Goal: Information Seeking & Learning: Check status

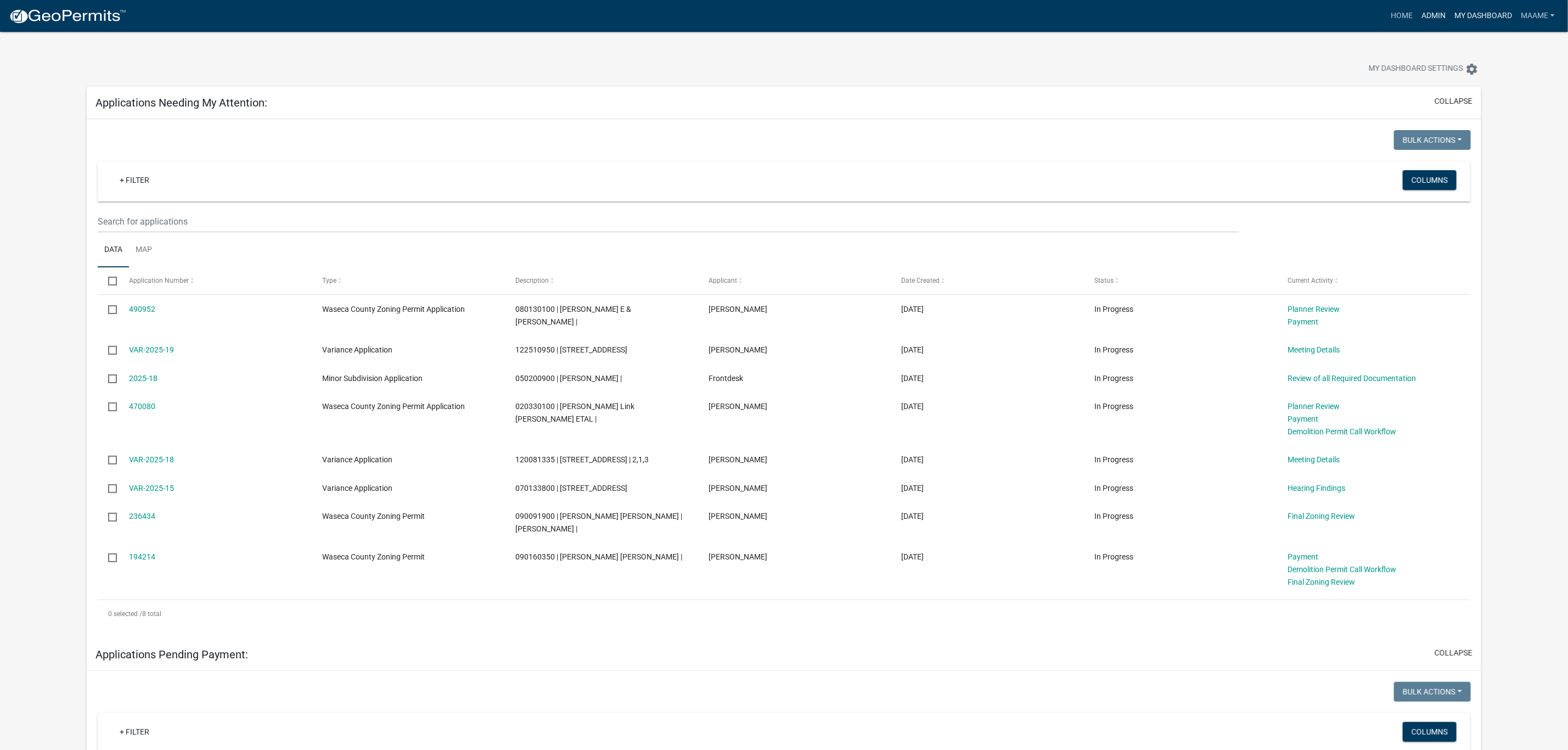
click at [1449, 18] on ul "Home Admin My Dashboard Maame Admin Account Logout" at bounding box center [1473, 16] width 173 height 21
click at [1491, 9] on link "My Dashboard" at bounding box center [1483, 16] width 66 height 21
click at [1478, 17] on link "My Dashboard" at bounding box center [1483, 16] width 66 height 21
click at [1437, 17] on link "Admin" at bounding box center [1434, 16] width 33 height 21
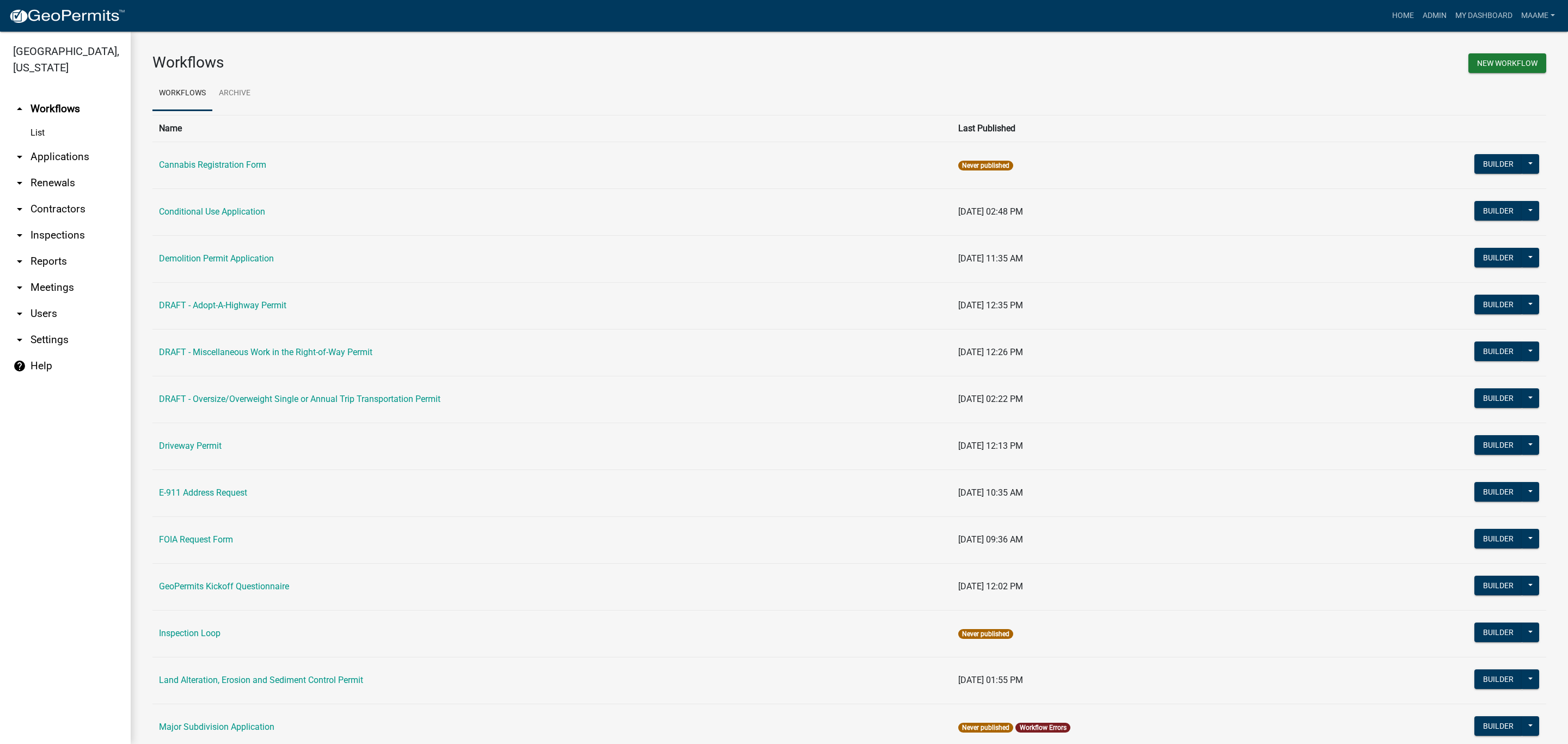
click at [41, 152] on link "arrow_drop_down Applications" at bounding box center [65, 156] width 131 height 26
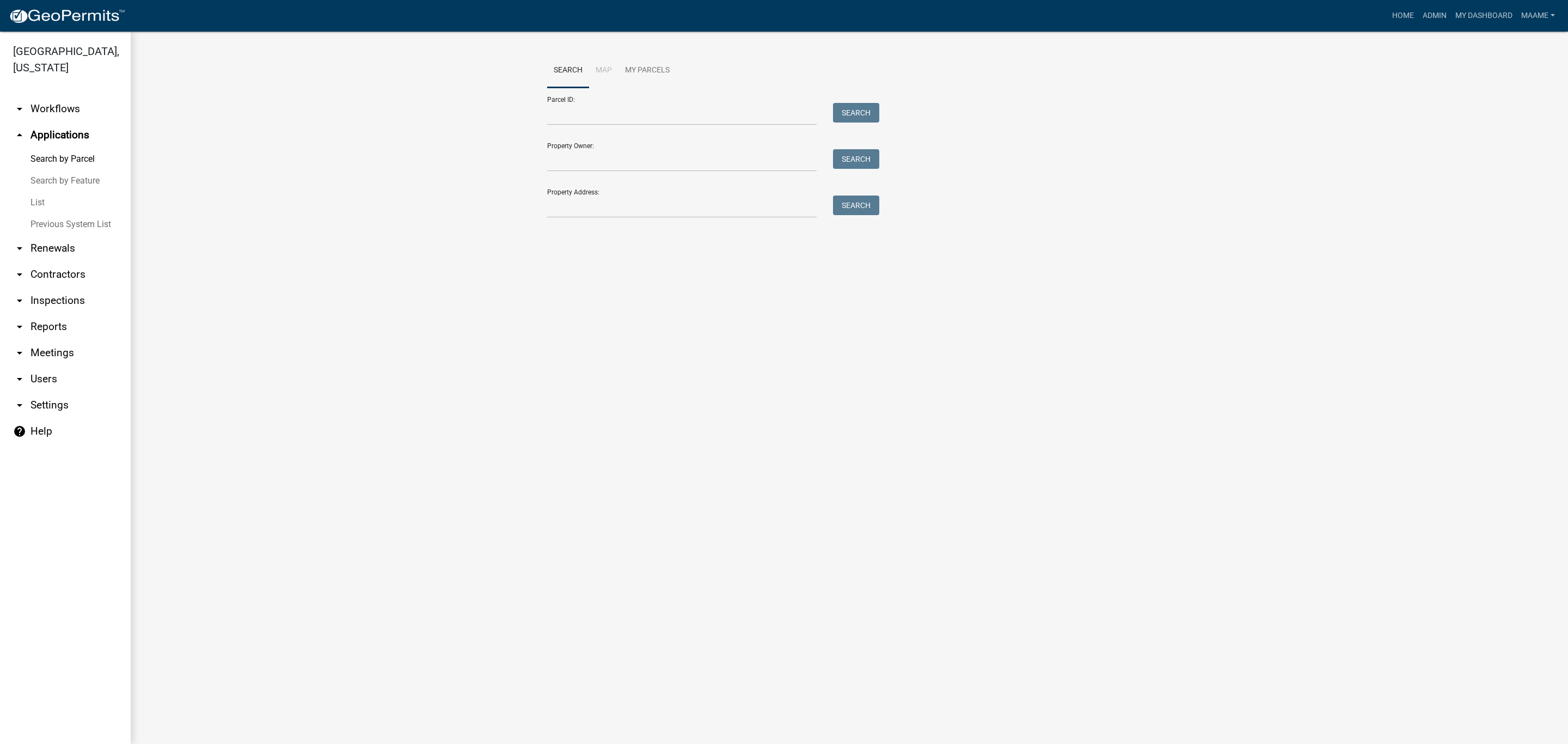
click at [38, 206] on link "List" at bounding box center [65, 203] width 131 height 22
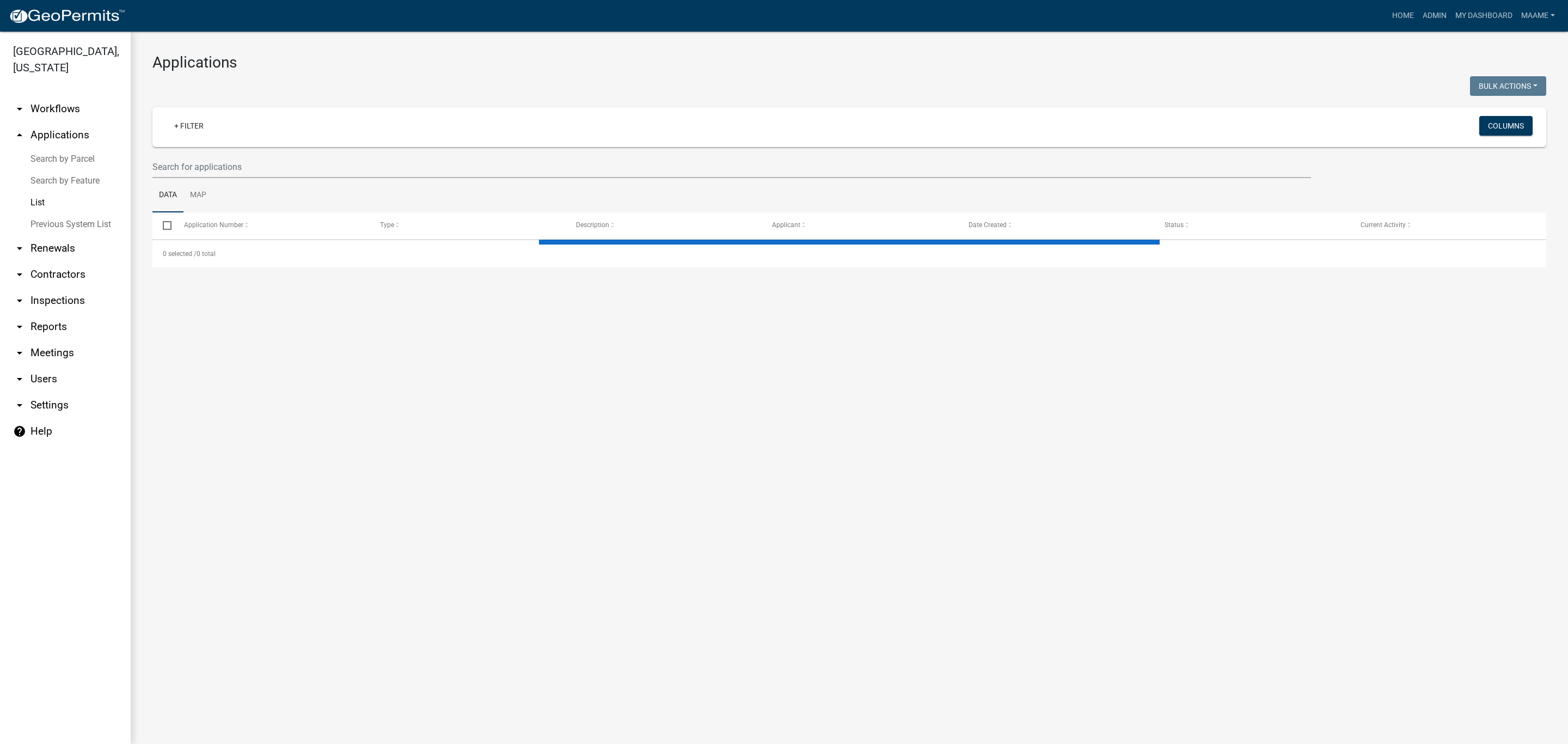
select select "3: 100"
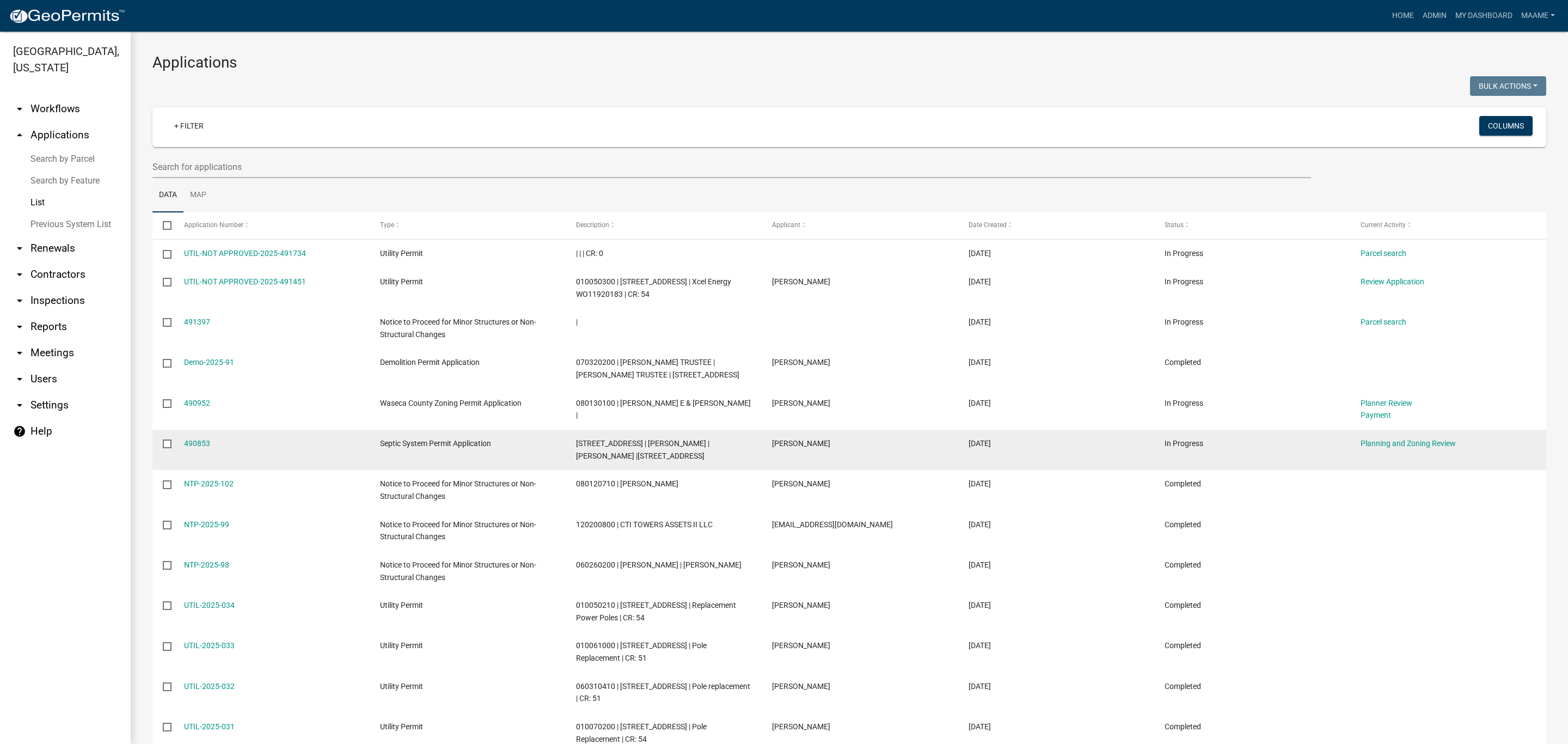
click at [619, 453] on span "[STREET_ADDRESS] | [PERSON_NAME] | [PERSON_NAME] |[STREET_ADDRESS]" at bounding box center [642, 449] width 133 height 21
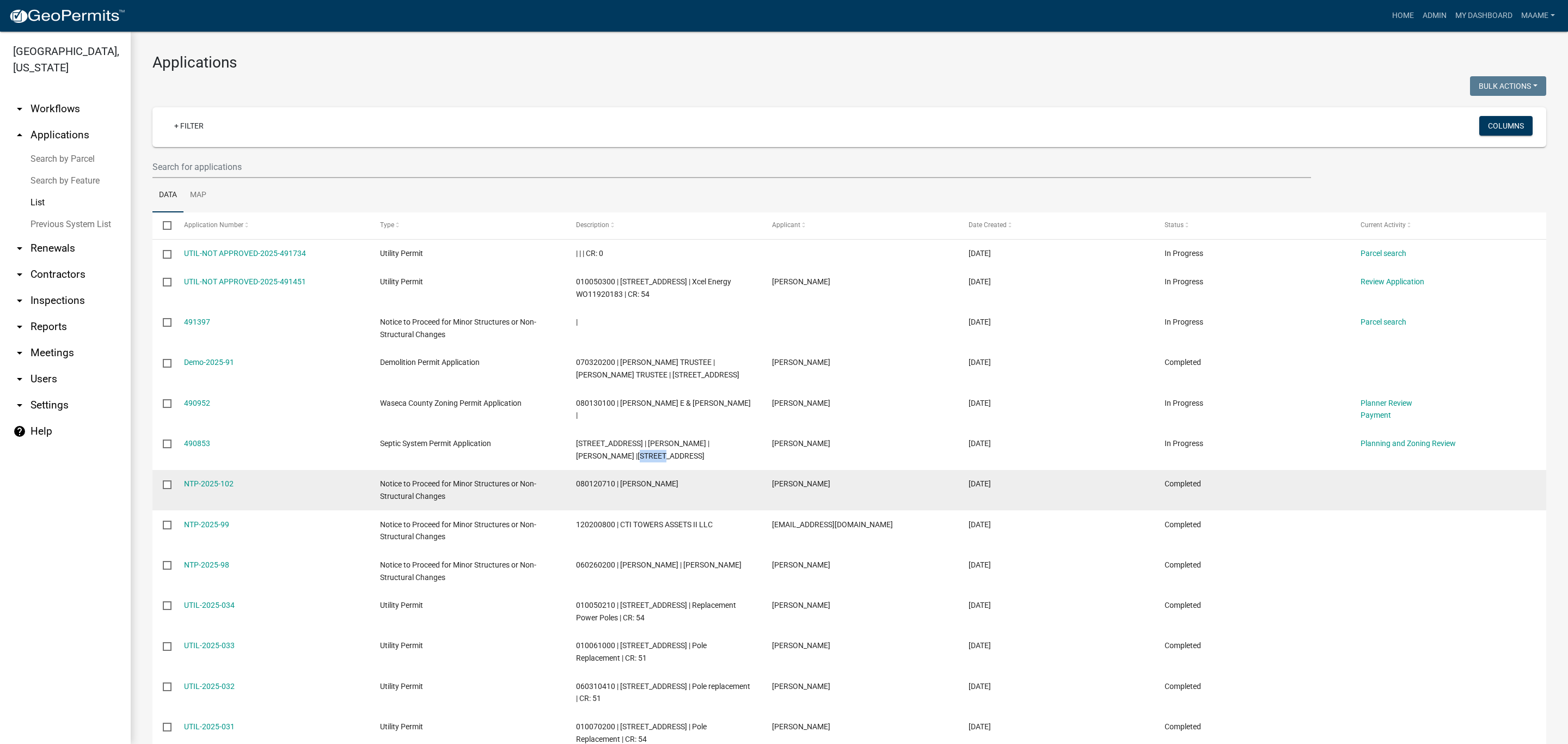
copy span "12539"
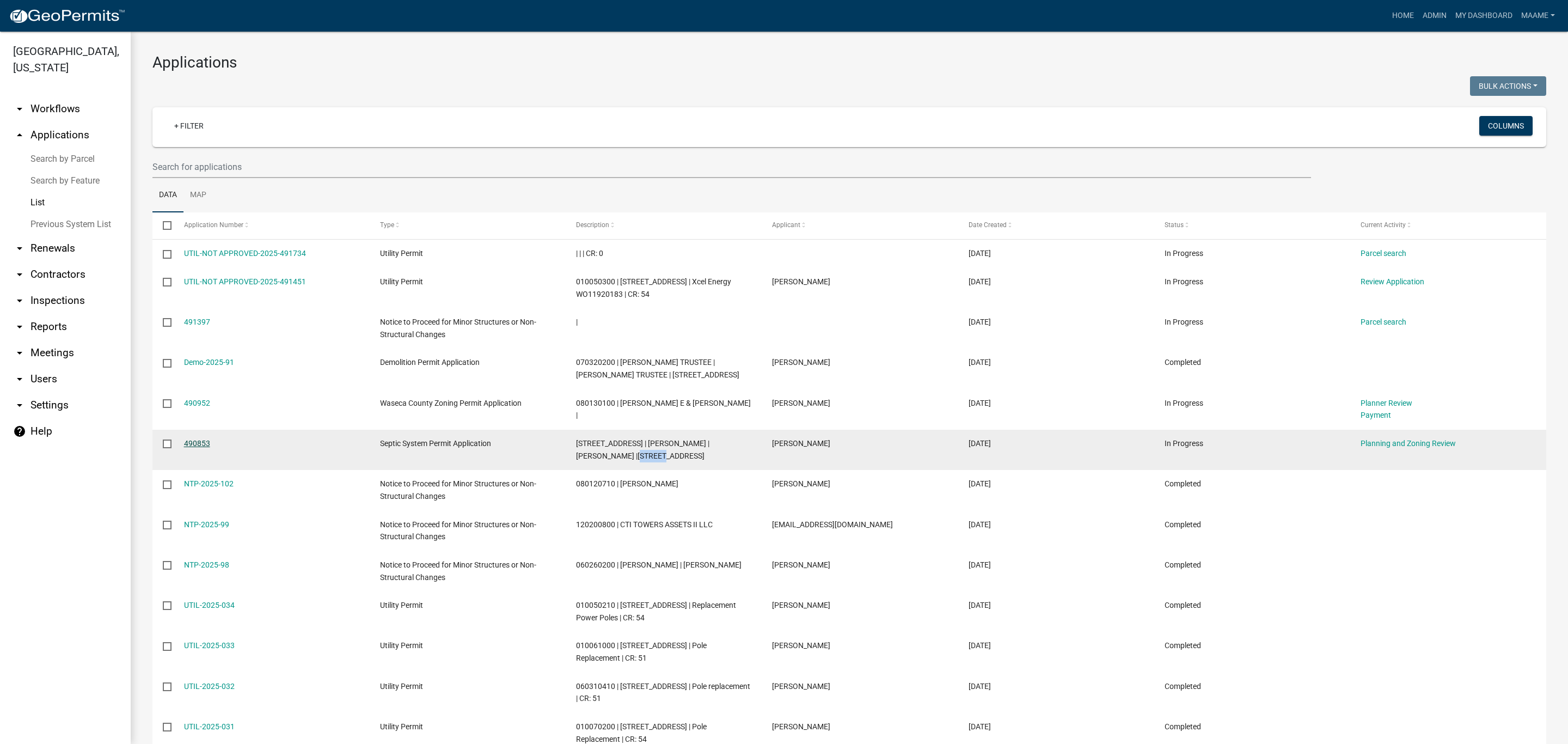
click at [195, 443] on link "490853" at bounding box center [197, 443] width 26 height 9
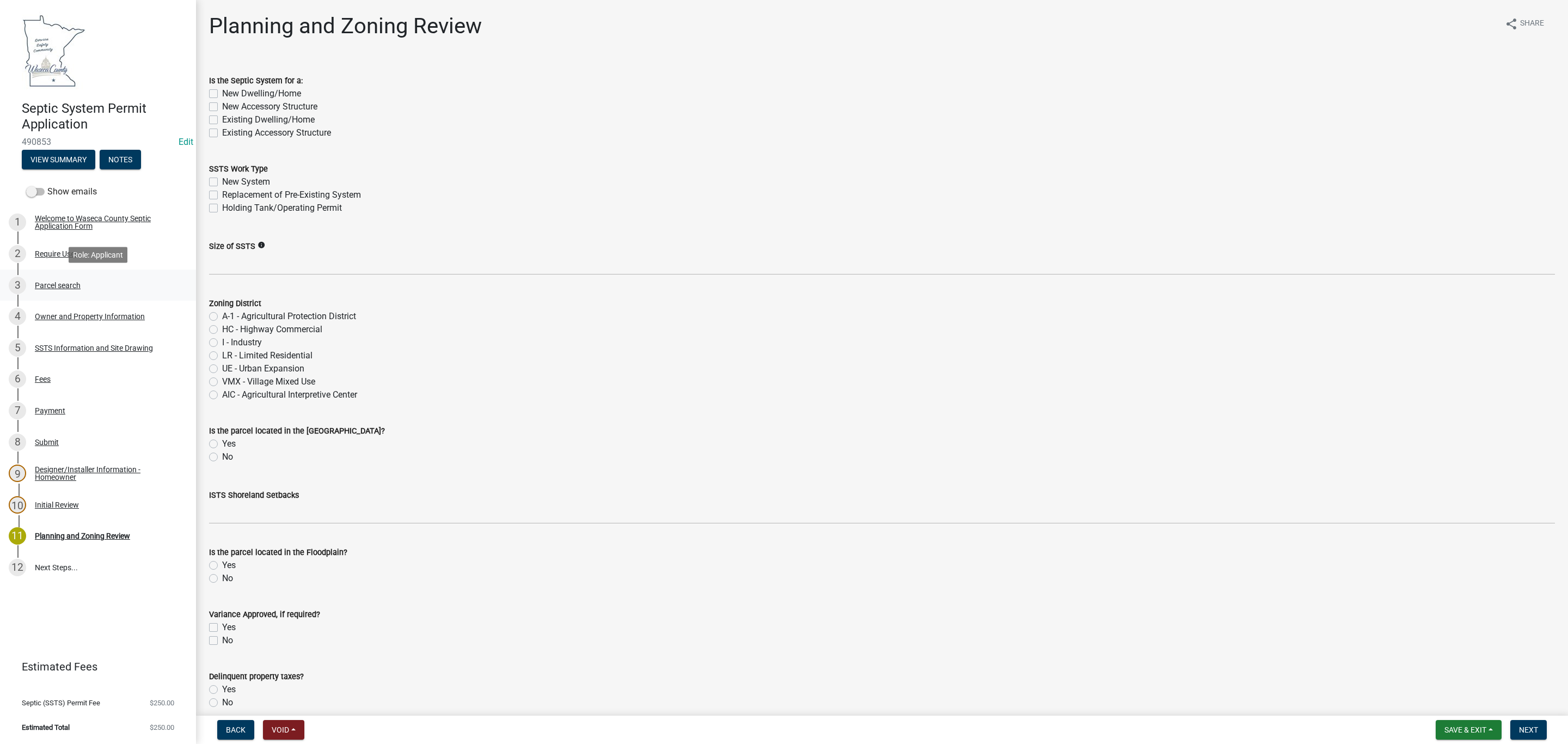
click at [63, 281] on div "Parcel search" at bounding box center [57, 285] width 46 height 8
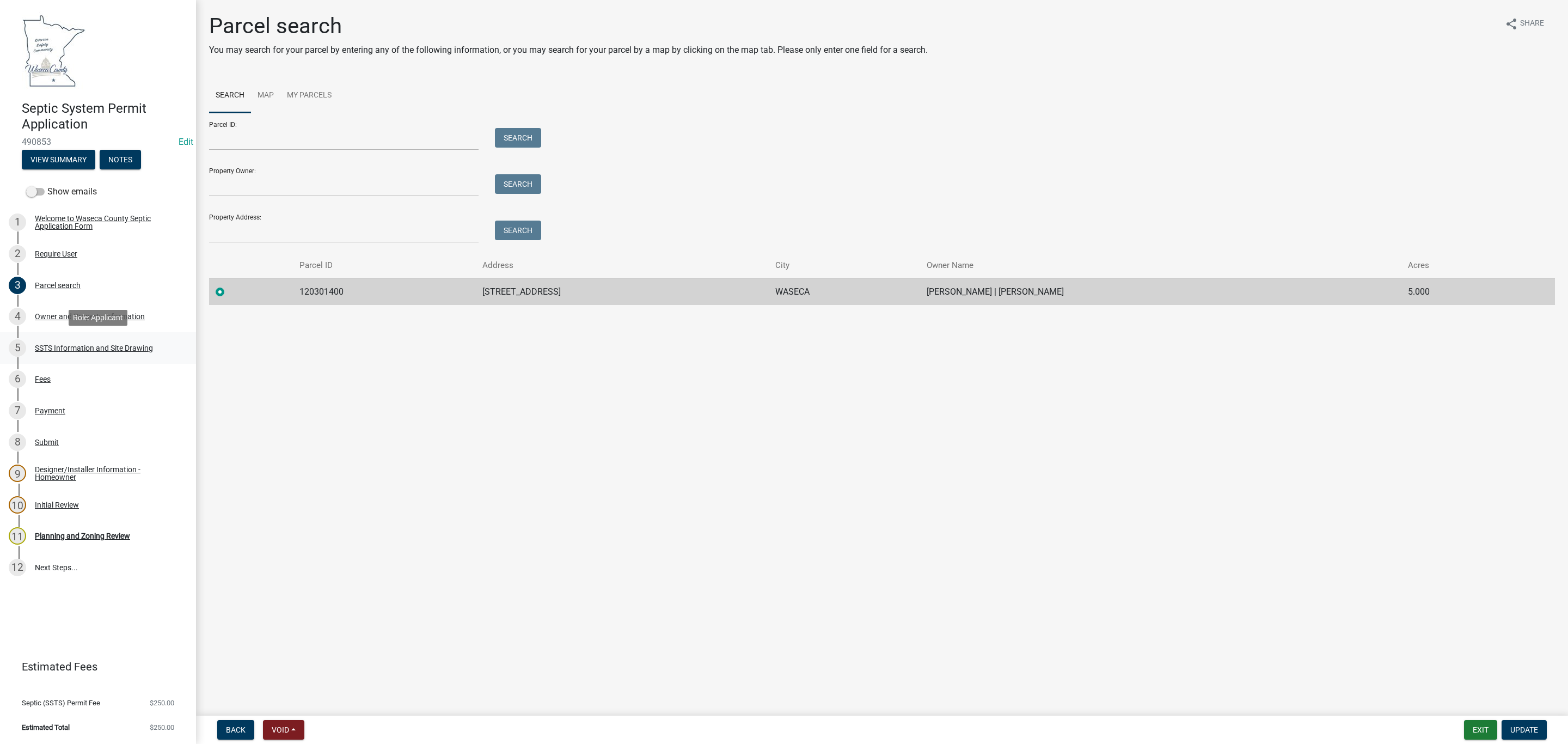
click at [62, 349] on div "SSTS Information and Site Drawing" at bounding box center [94, 348] width 118 height 8
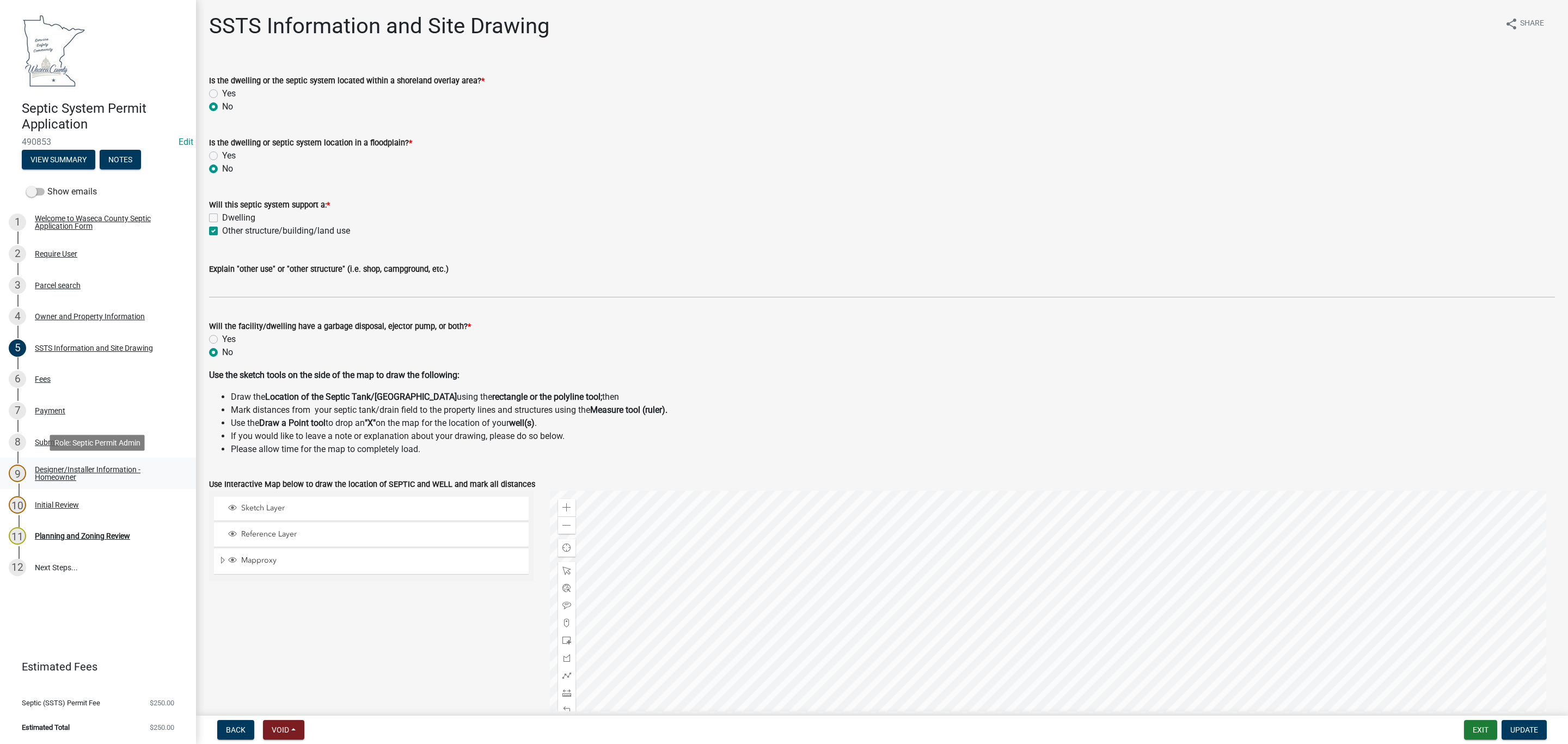
click at [53, 472] on div "Designer/Installer Information - Homeowner" at bounding box center [107, 473] width 144 height 15
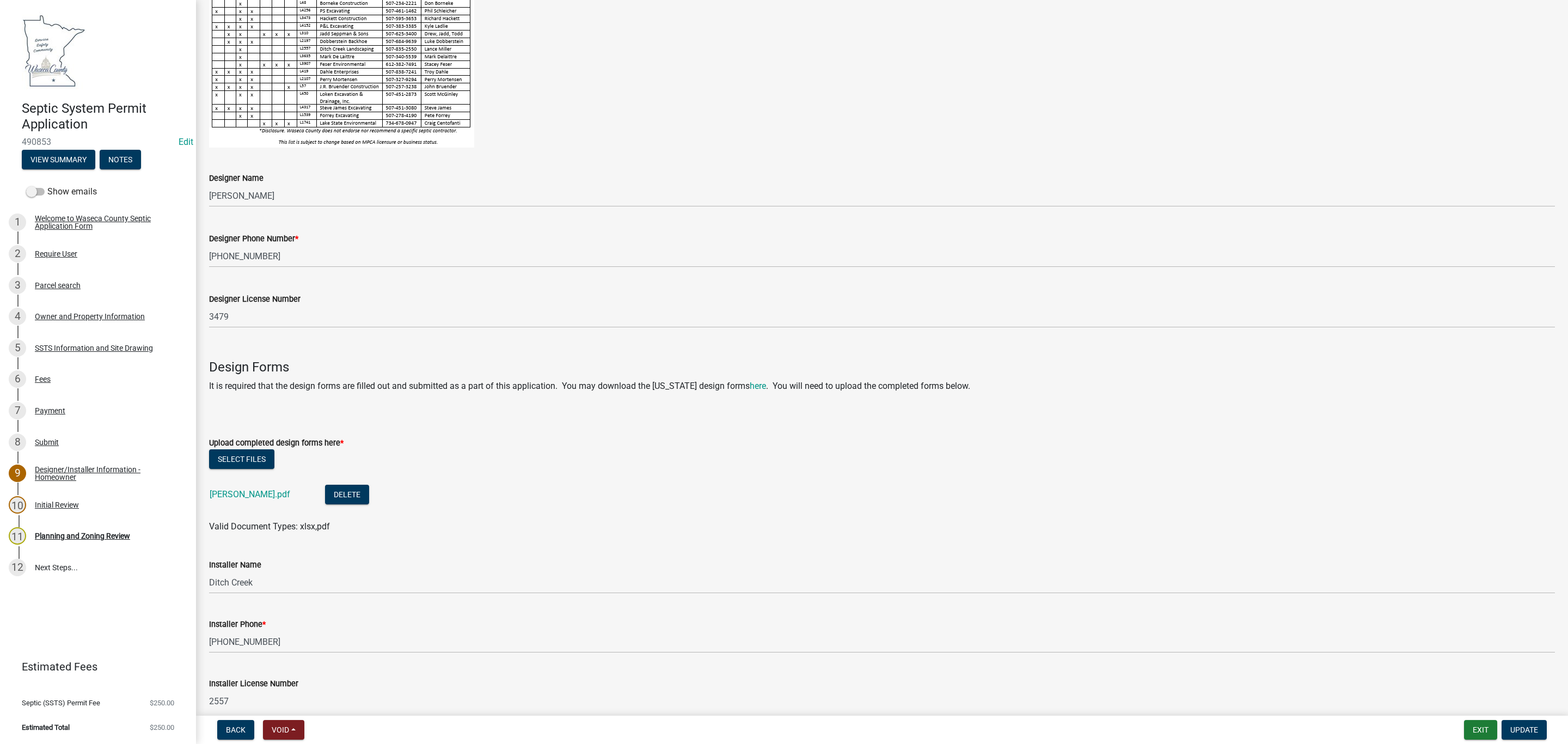
scroll to position [163, 0]
click at [220, 494] on link "[PERSON_NAME].pdf" at bounding box center [250, 493] width 80 height 10
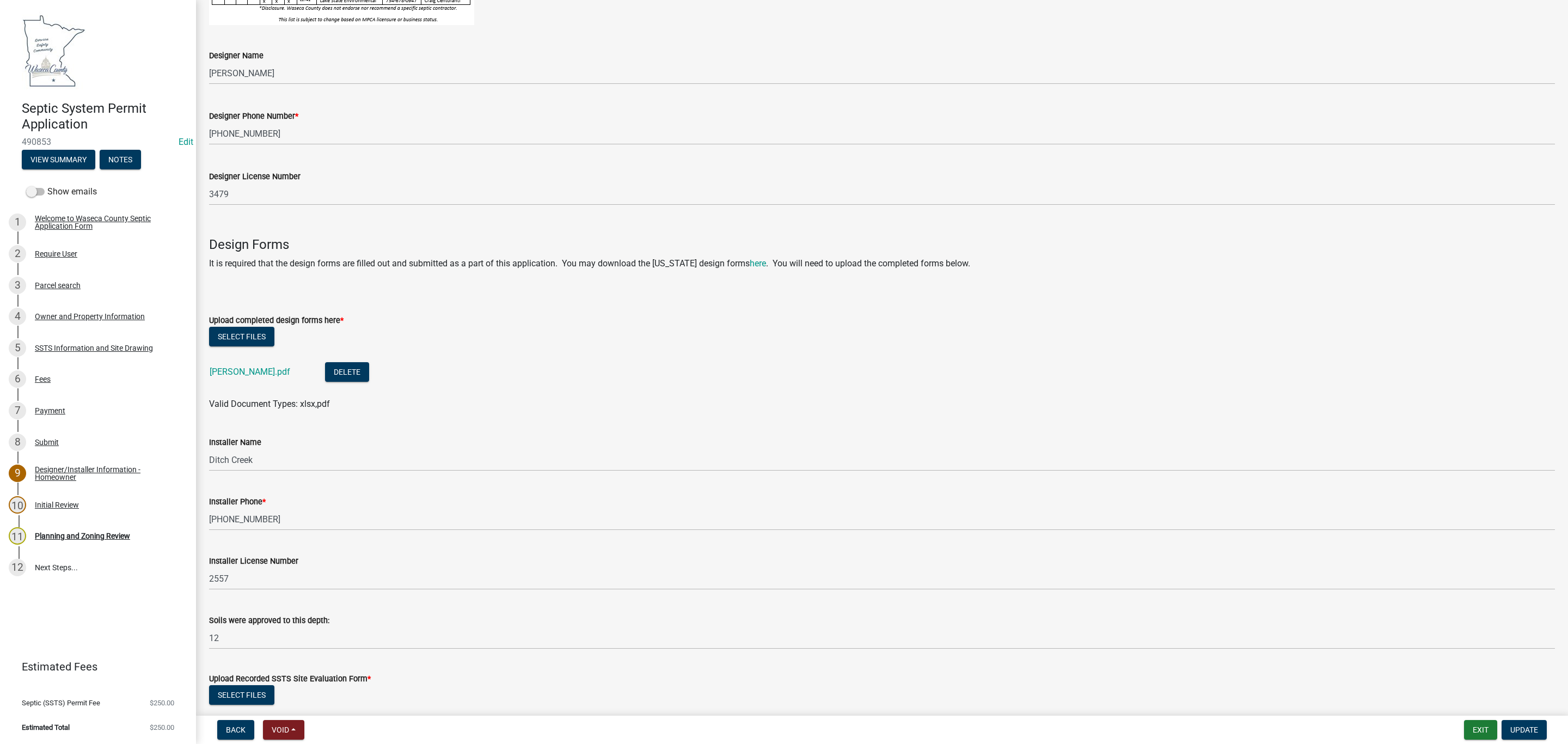
scroll to position [394, 0]
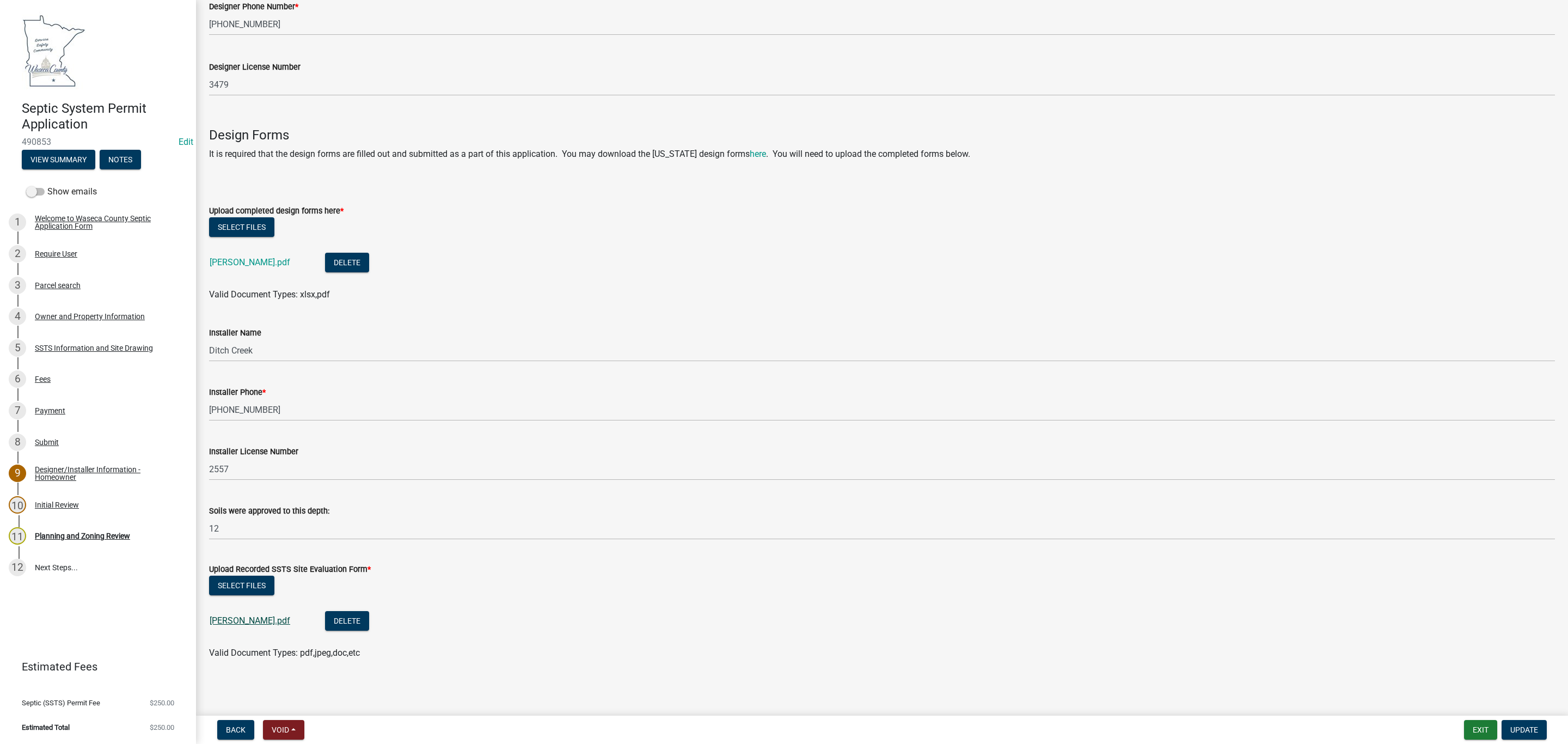
click at [231, 616] on link "[PERSON_NAME].pdf" at bounding box center [250, 620] width 80 height 10
click at [75, 312] on div "Owner and Property Information" at bounding box center [89, 316] width 110 height 8
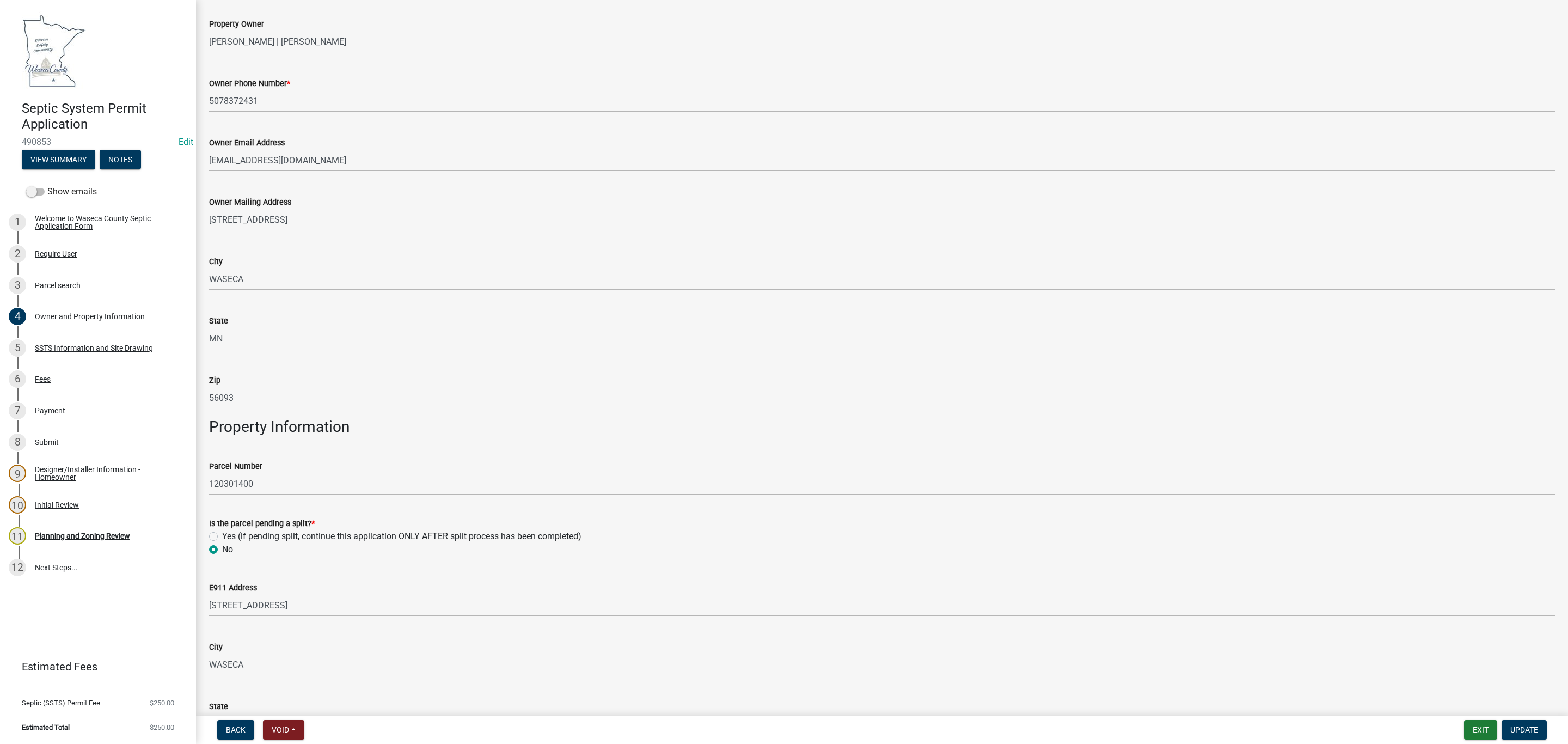
scroll to position [490, 0]
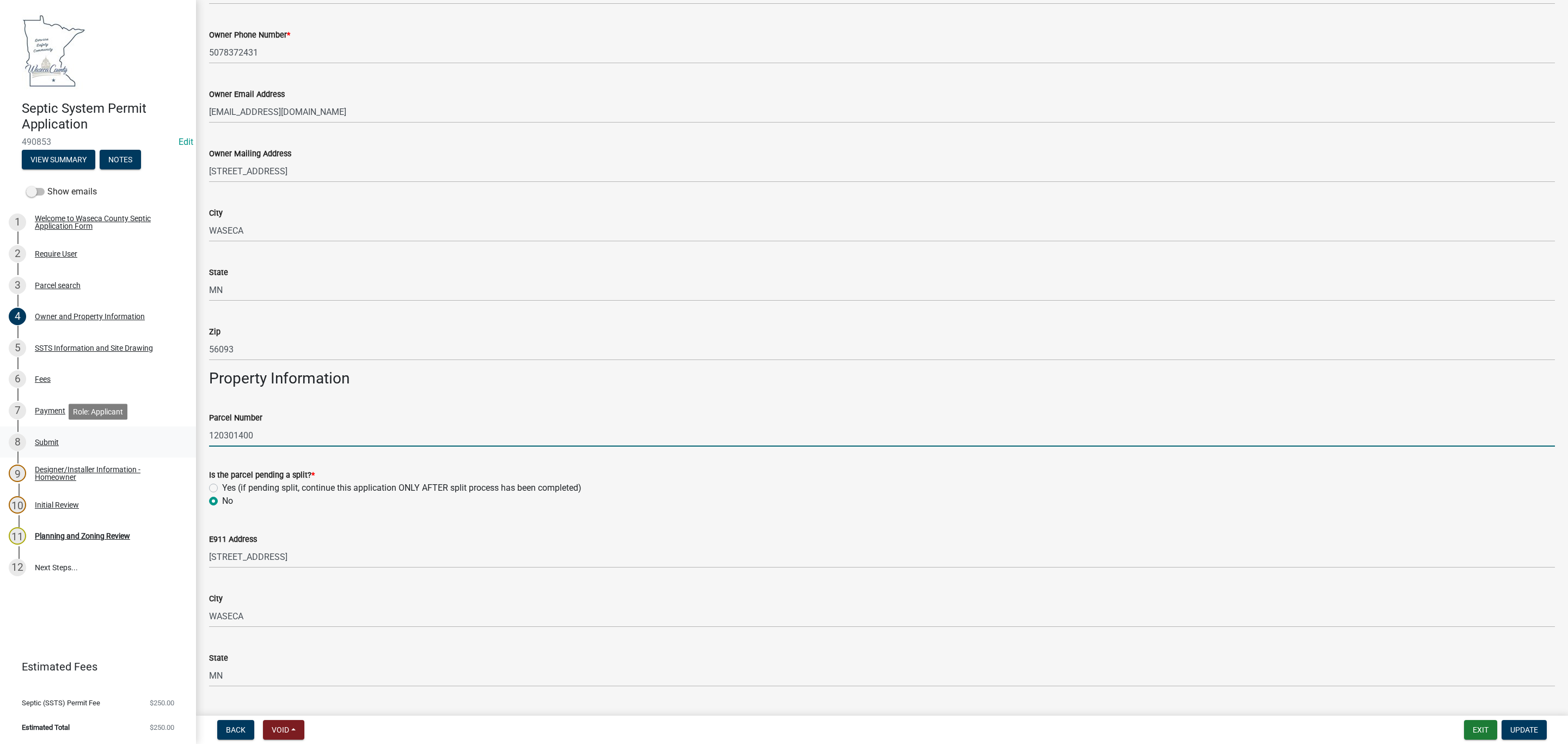
drag, startPoint x: 264, startPoint y: 437, endPoint x: 155, endPoint y: 450, distance: 109.8
click at [155, 450] on div "Septic System Permit Application 490853 Edit View Summary Notes Show emails 1 W…" at bounding box center [784, 372] width 1568 height 744
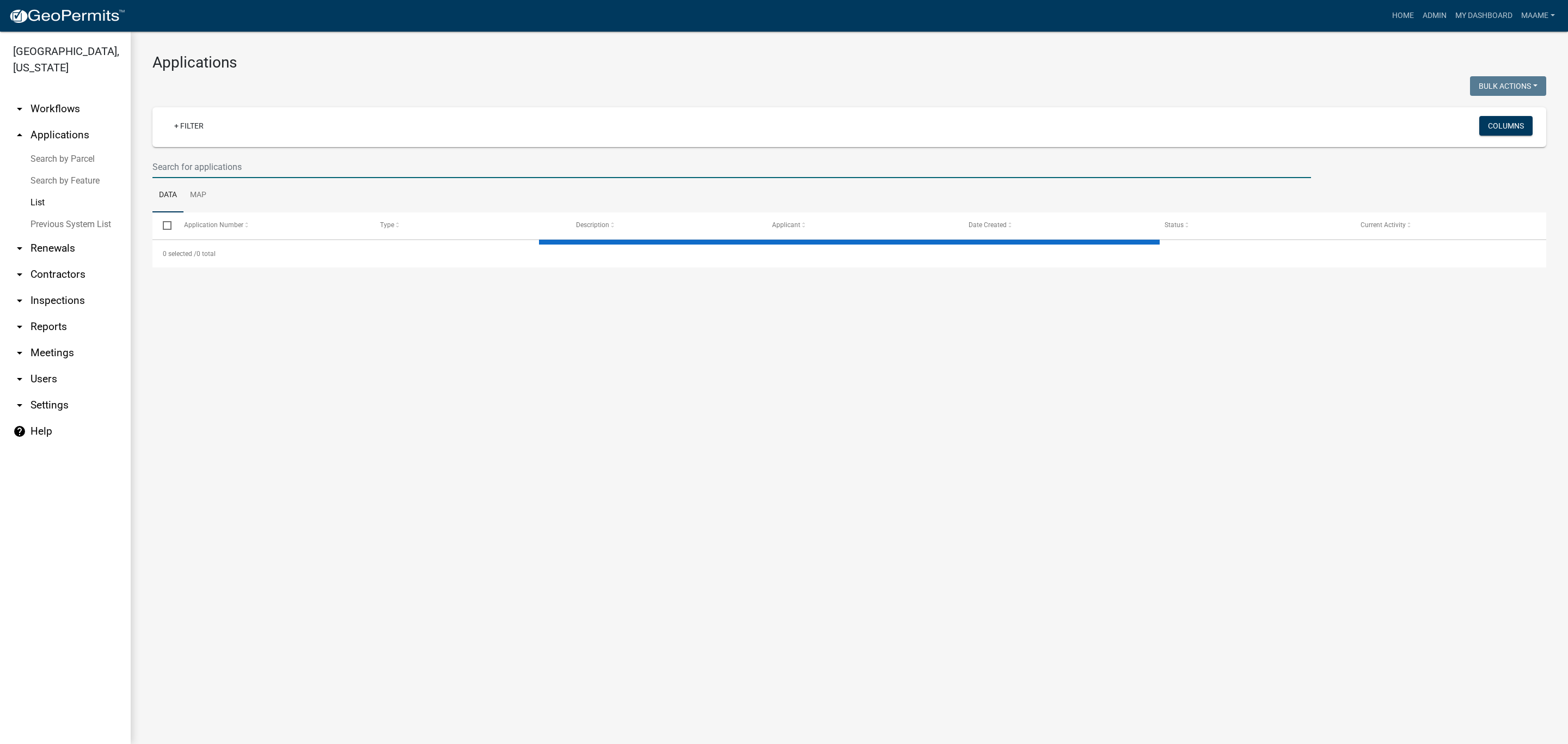
click at [213, 170] on input "text" at bounding box center [731, 167] width 1158 height 23
select select "3: 100"
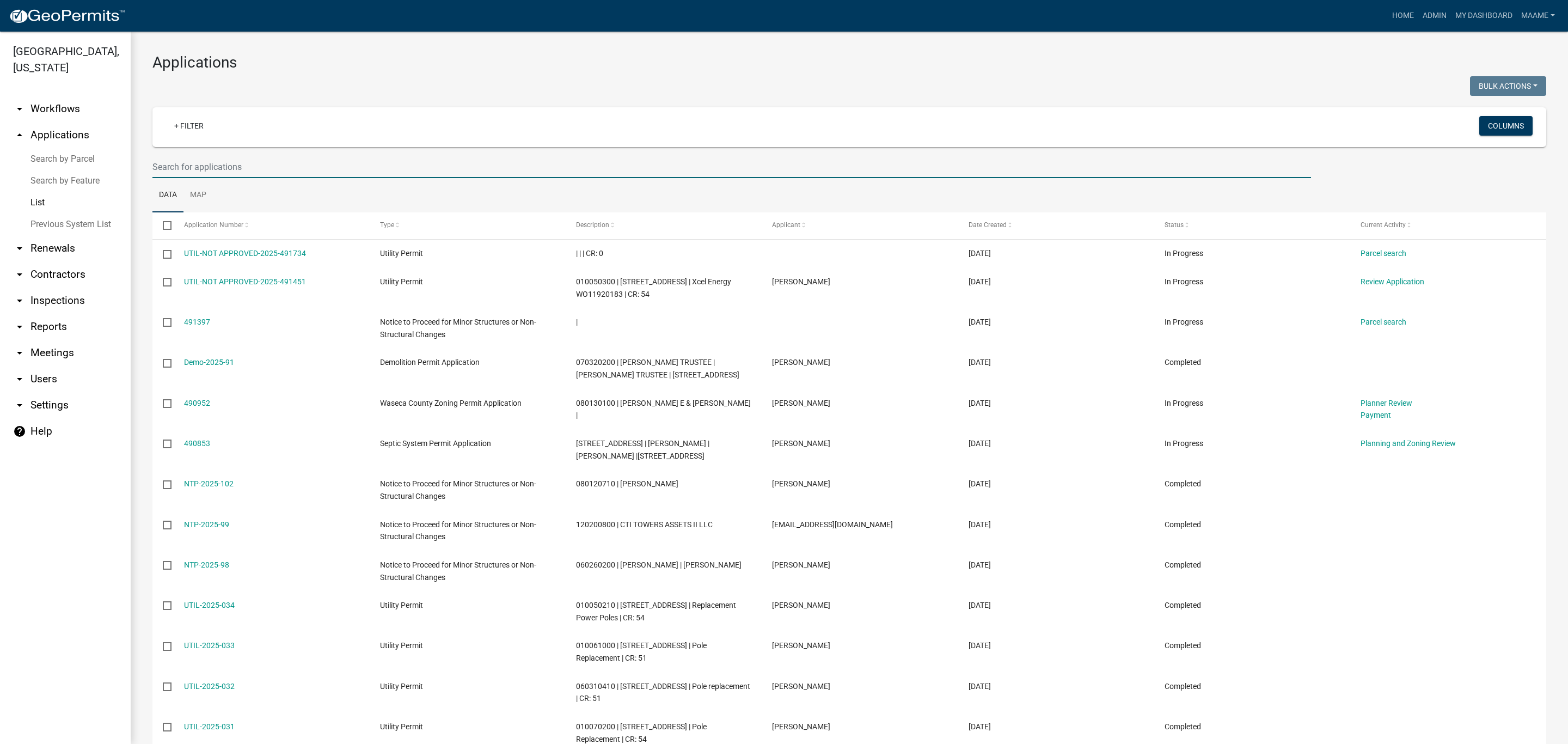
paste input "120301400"
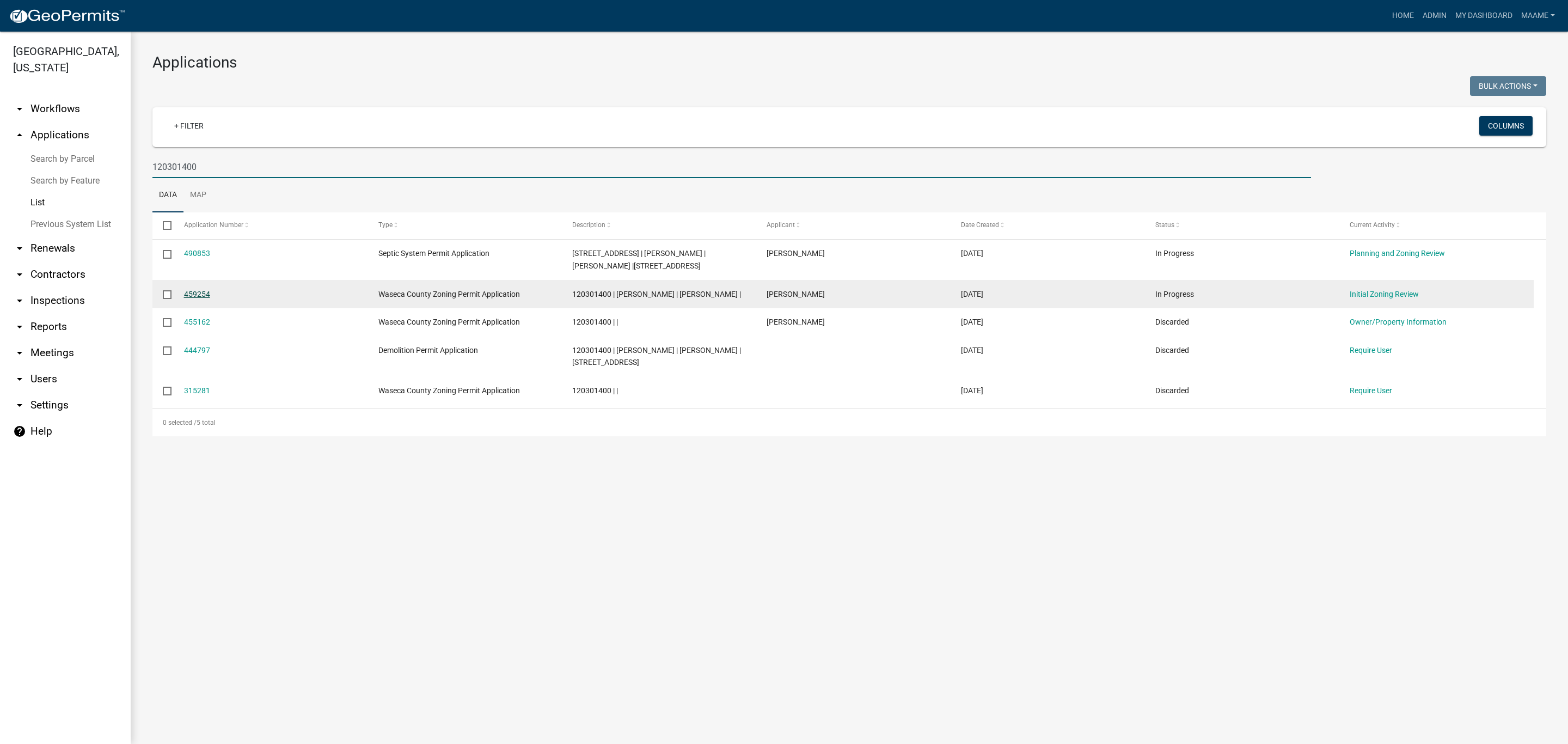
type input "120301400"
click at [194, 295] on link "459254" at bounding box center [197, 294] width 26 height 9
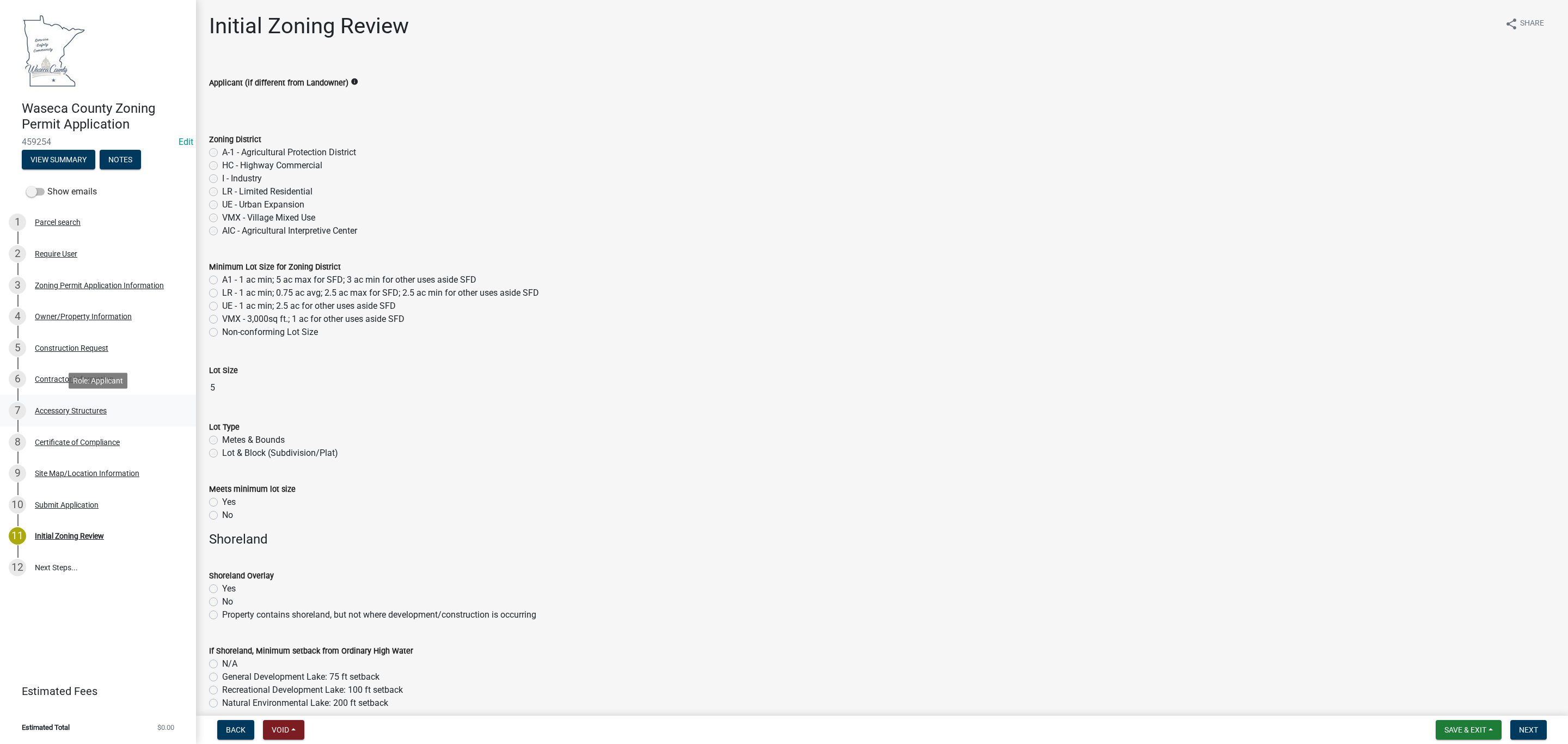
click at [60, 418] on div "7 Accessory Structures" at bounding box center [93, 410] width 170 height 18
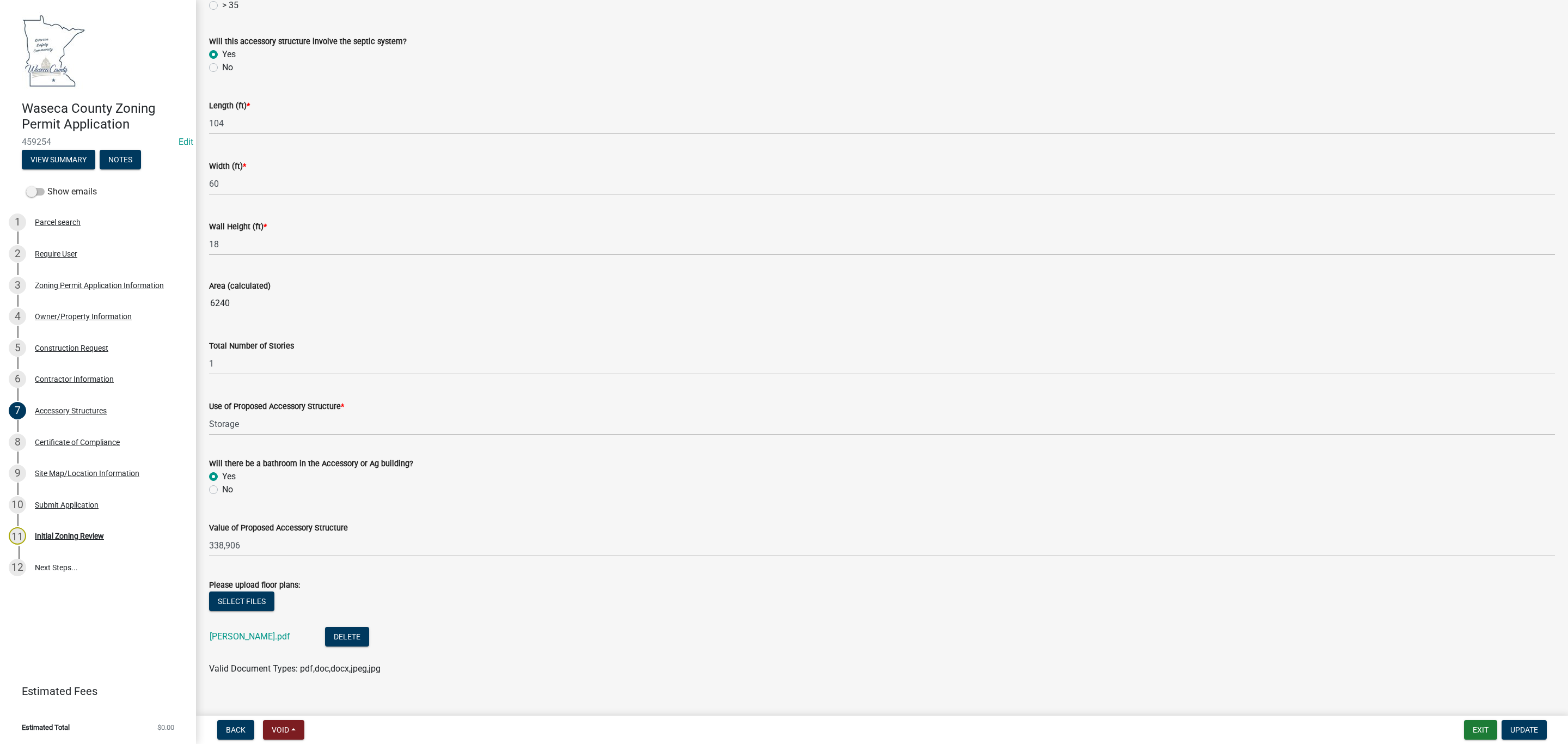
scroll to position [504, 0]
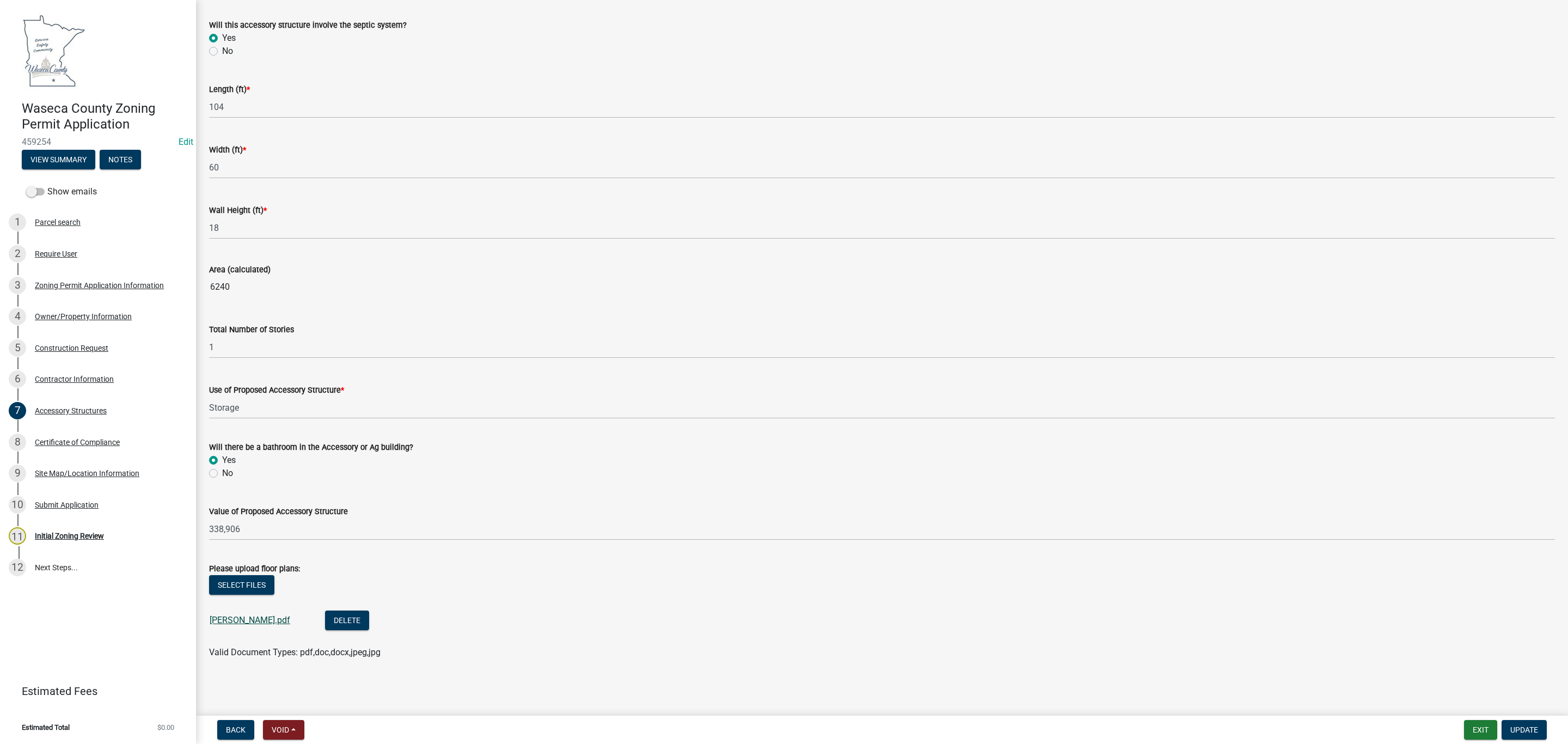
click at [219, 623] on link "[PERSON_NAME].pdf" at bounding box center [250, 620] width 80 height 10
